Goal: Task Accomplishment & Management: Use online tool/utility

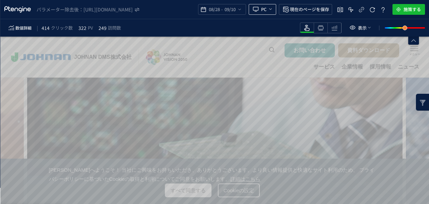
drag, startPoint x: 269, startPoint y: 10, endPoint x: 272, endPoint y: 13, distance: 4.7
click at [269, 10] on icon "heatmap-top-bar" at bounding box center [270, 8] width 5 height 5
click at [273, 9] on icon "heatmap-top-bar" at bounding box center [270, 8] width 5 height 5
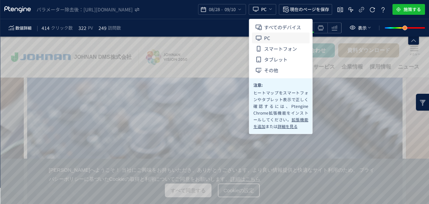
drag, startPoint x: 272, startPoint y: 23, endPoint x: 295, endPoint y: 34, distance: 25.5
click at [272, 23] on span "すべてのデバイス" at bounding box center [282, 27] width 37 height 11
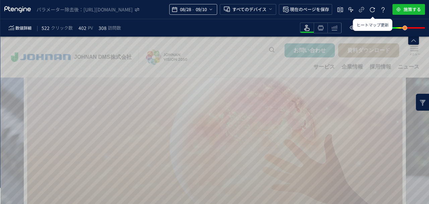
click at [210, 9] on icon "heatmap-top-bar" at bounding box center [210, 9] width 5 height 5
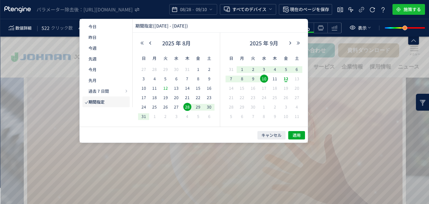
drag, startPoint x: 151, startPoint y: 41, endPoint x: 167, endPoint y: 85, distance: 47.1
click at [152, 41] on icon "button" at bounding box center [150, 43] width 4 height 4
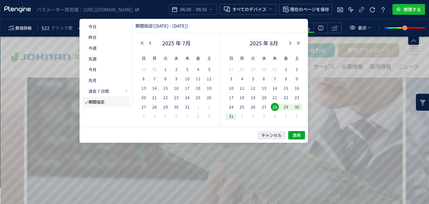
drag, startPoint x: 154, startPoint y: 106, endPoint x: 197, endPoint y: 103, distance: 43.8
click at [154, 106] on span "28" at bounding box center [155, 107] width 8 height 8
click at [231, 87] on span "10" at bounding box center [231, 88] width 8 height 8
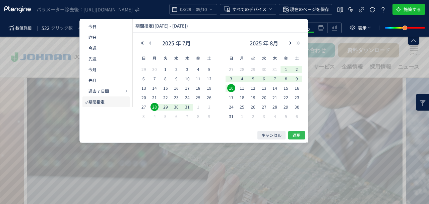
click at [300, 136] on span "適用" at bounding box center [297, 135] width 8 height 6
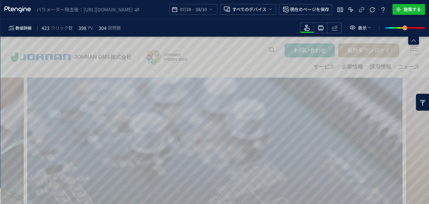
click at [324, 28] on icon "heatmap-toolbar" at bounding box center [321, 28] width 8 height 8
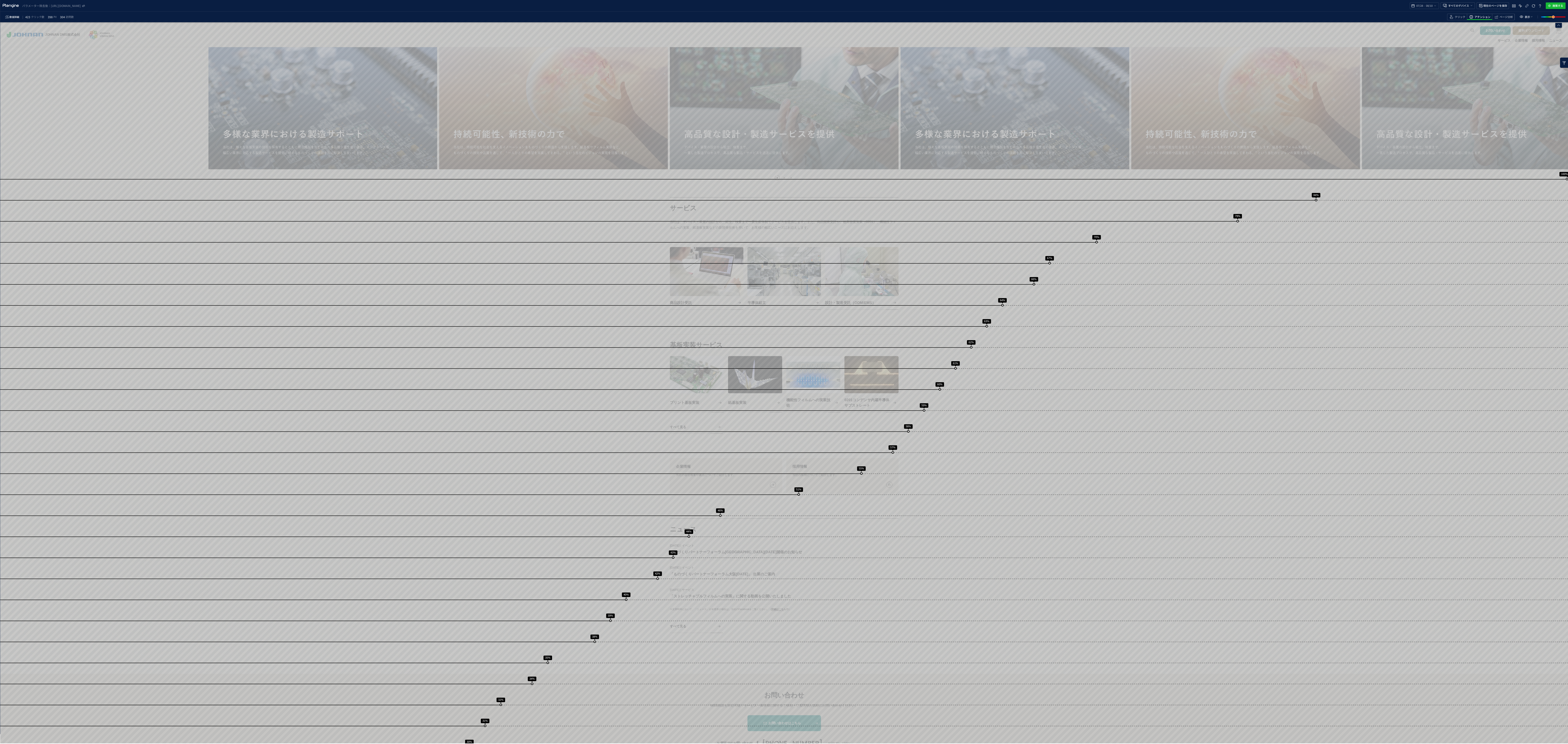
drag, startPoint x: 253, startPoint y: 174, endPoint x: 255, endPoint y: 177, distance: 3.6
click at [255, 124] on div "スクロール到達率 100% スクロール到達率 84% スクロール到達率 79% スクロール到達率 70% スクロール到達率 67% スクロール到達率 66% …" at bounding box center [784, 453] width 1568 height 861
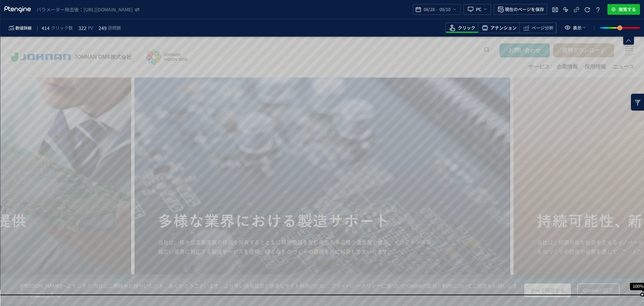
click at [508, 28] on span "アテンション" at bounding box center [503, 28] width 26 height 6
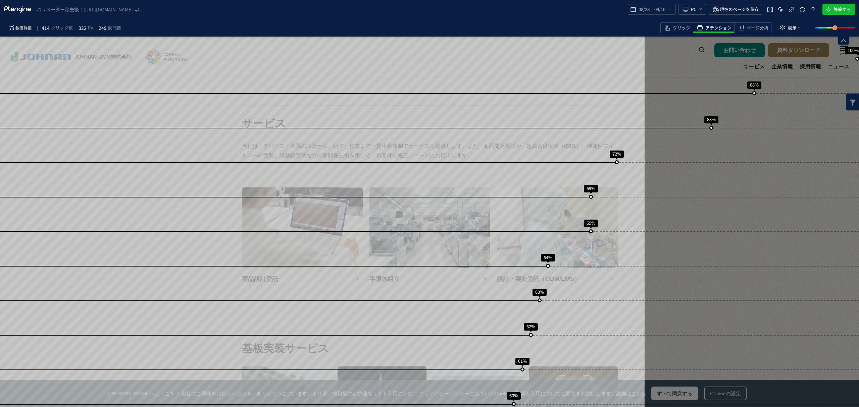
scroll to position [219, 0]
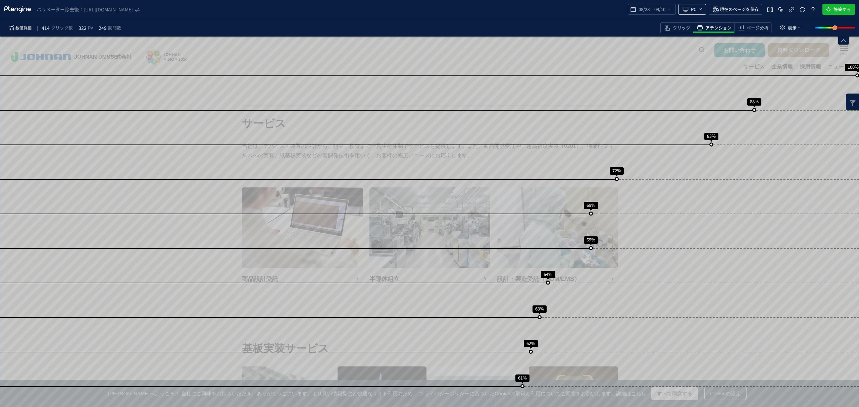
click at [644, 10] on span "heatmap-top-bar" at bounding box center [685, 9] width 9 height 14
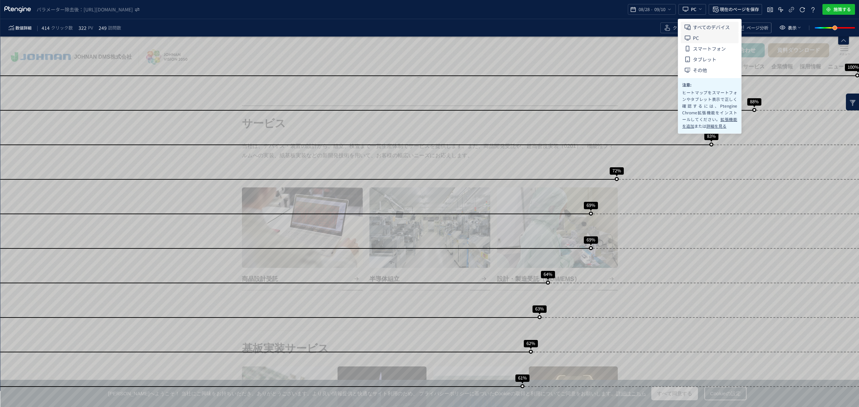
drag, startPoint x: 697, startPoint y: 27, endPoint x: 735, endPoint y: 57, distance: 48.8
click at [644, 27] on span "すべてのデバイス" at bounding box center [711, 27] width 37 height 11
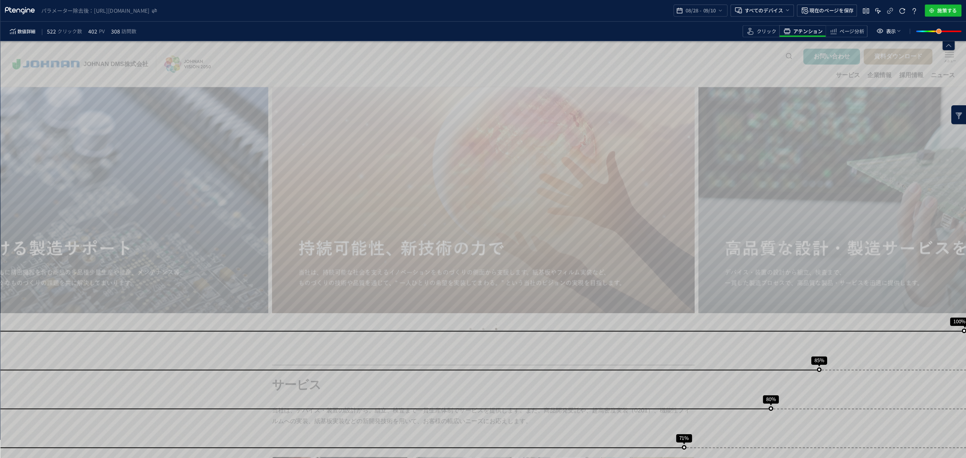
scroll to position [0, 0]
